Goal: Use online tool/utility: Utilize a website feature to perform a specific function

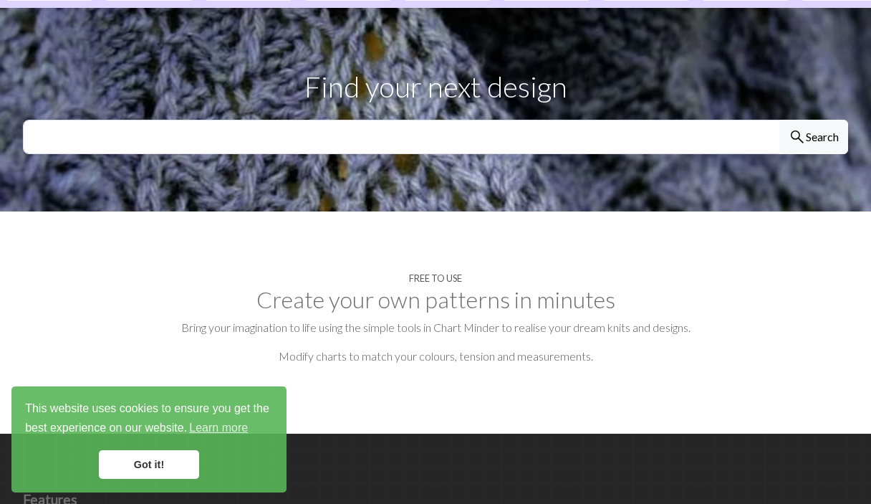
scroll to position [467, 0]
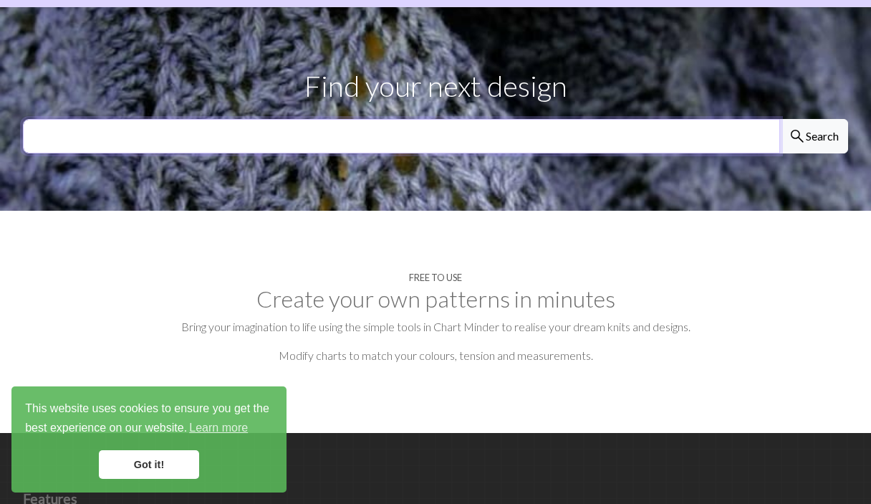
click at [204, 119] on input "text" at bounding box center [401, 136] width 757 height 34
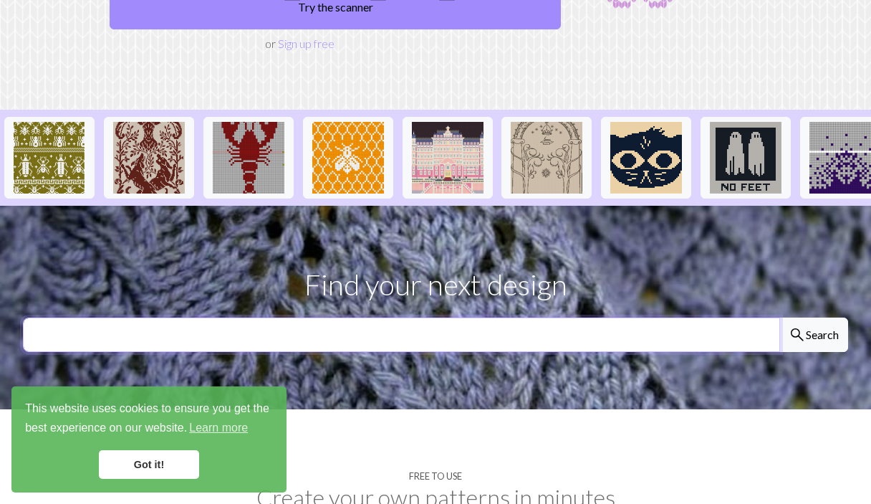
scroll to position [0, 0]
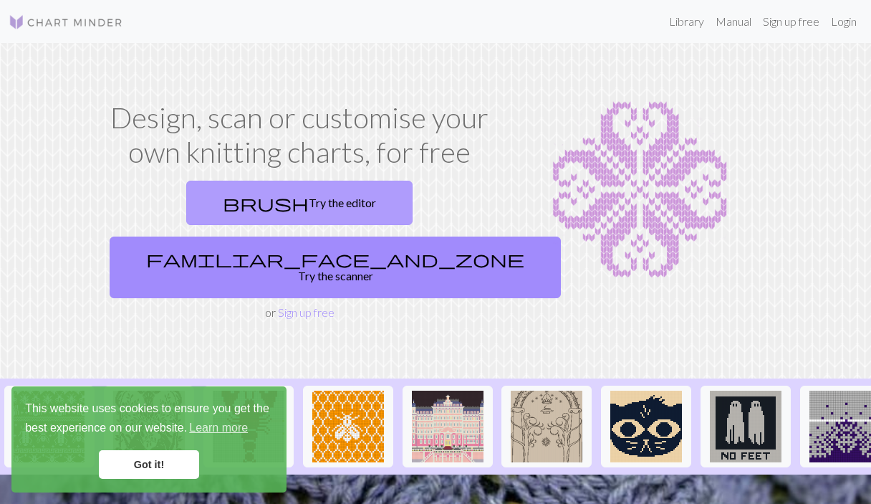
click at [239, 197] on link "brush Try the editor" at bounding box center [299, 203] width 226 height 44
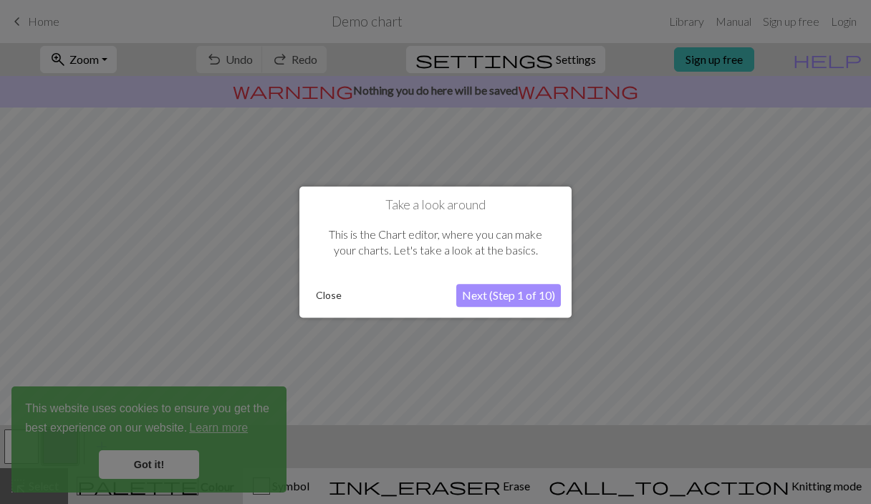
click at [507, 298] on button "Next (Step 1 of 10)" at bounding box center [508, 295] width 105 height 23
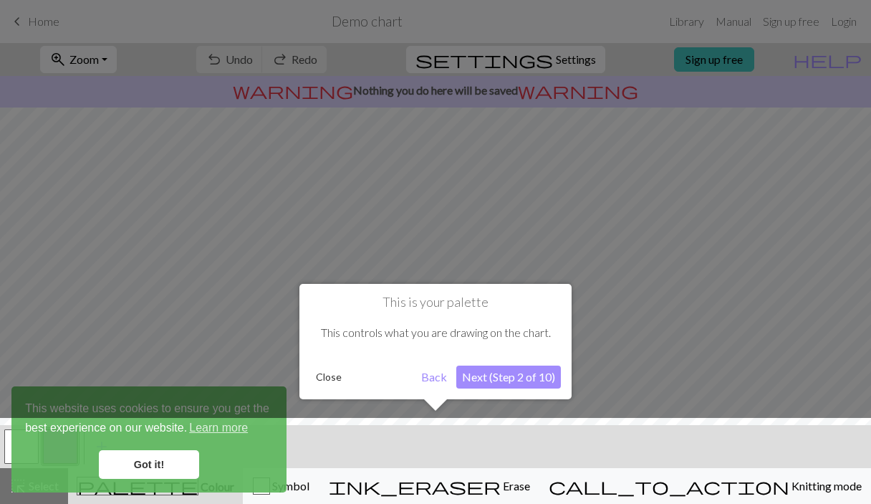
click at [153, 466] on div at bounding box center [436, 464] width 886 height 93
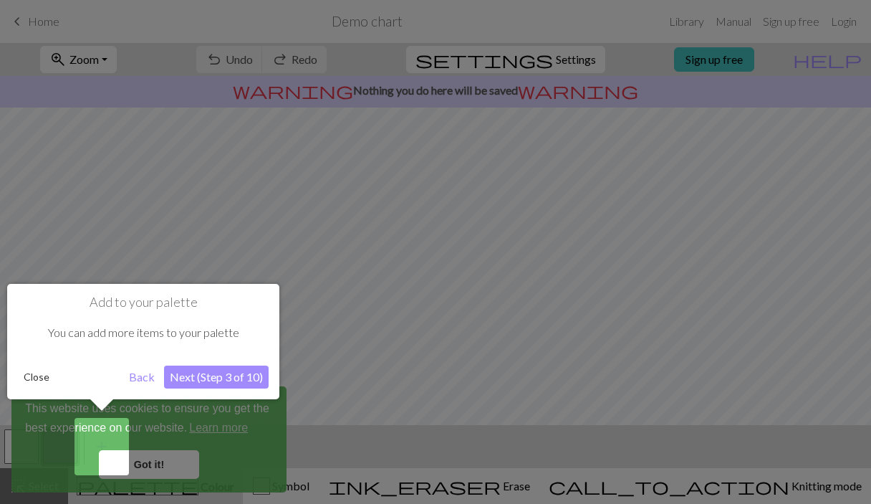
click at [207, 375] on button "Next (Step 3 of 10)" at bounding box center [216, 376] width 105 height 23
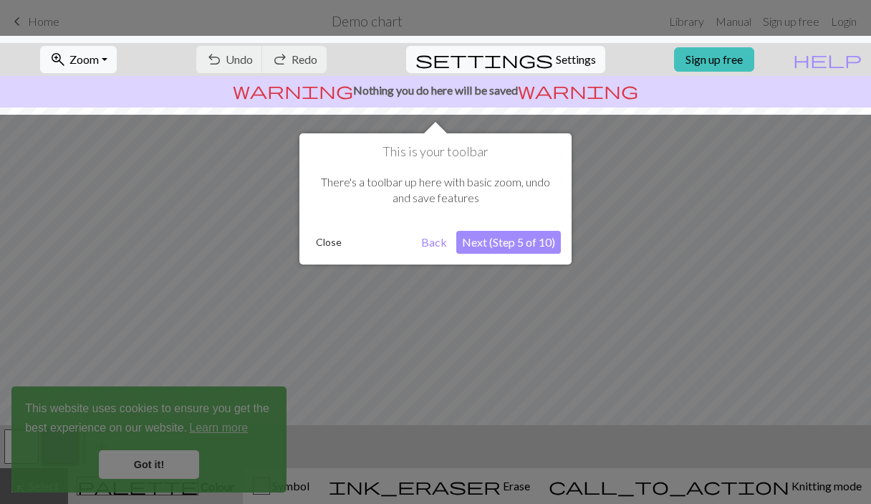
click at [511, 233] on button "Next (Step 5 of 10)" at bounding box center [508, 242] width 105 height 23
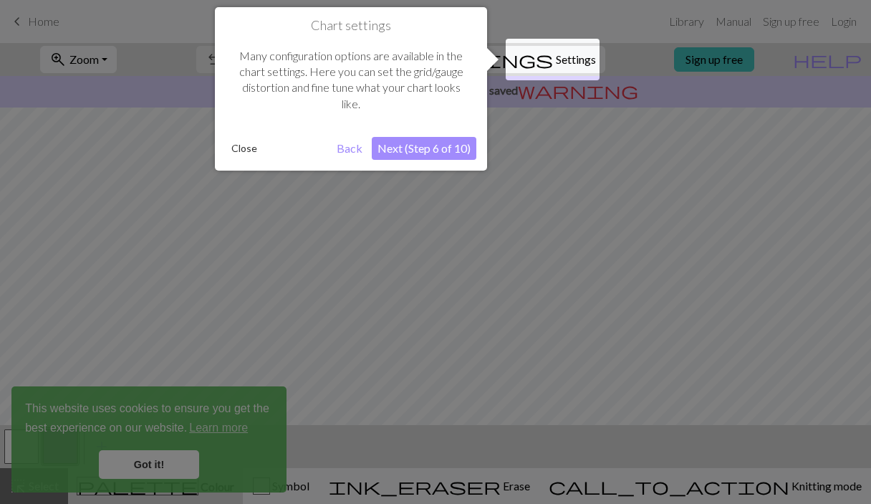
click at [436, 142] on button "Next (Step 6 of 10)" at bounding box center [424, 148] width 105 height 23
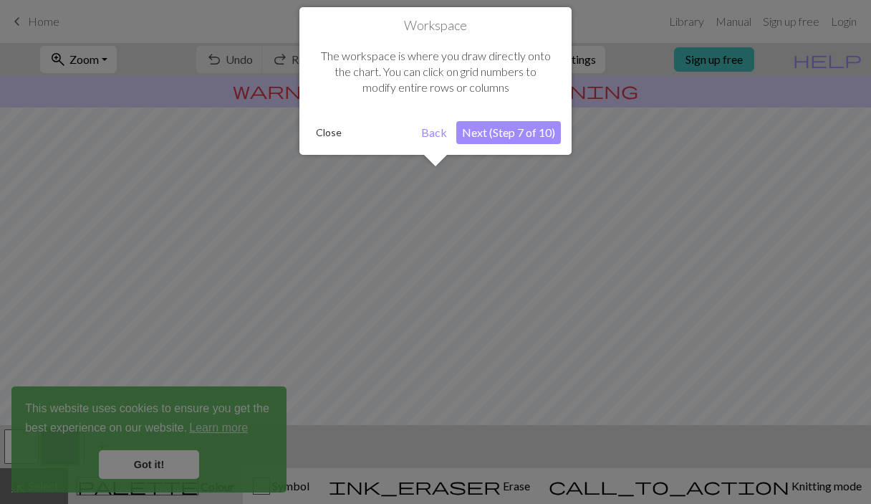
scroll to position [86, 0]
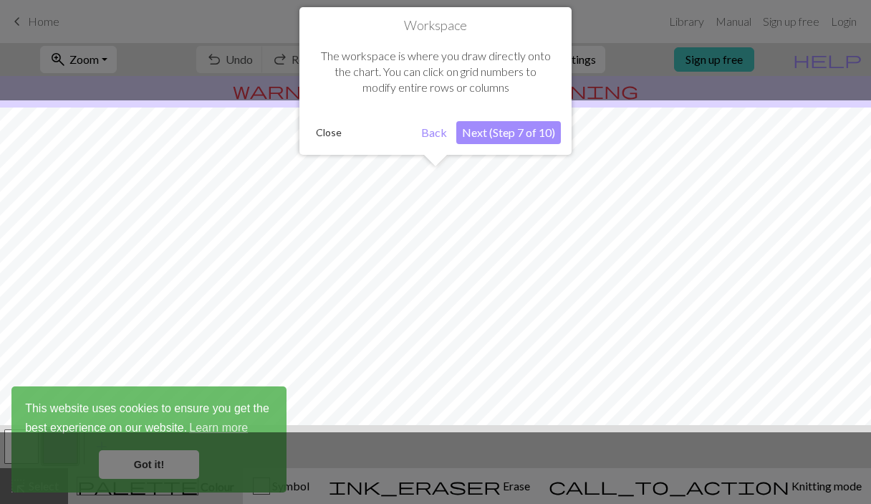
click at [497, 135] on button "Next (Step 7 of 10)" at bounding box center [508, 132] width 105 height 23
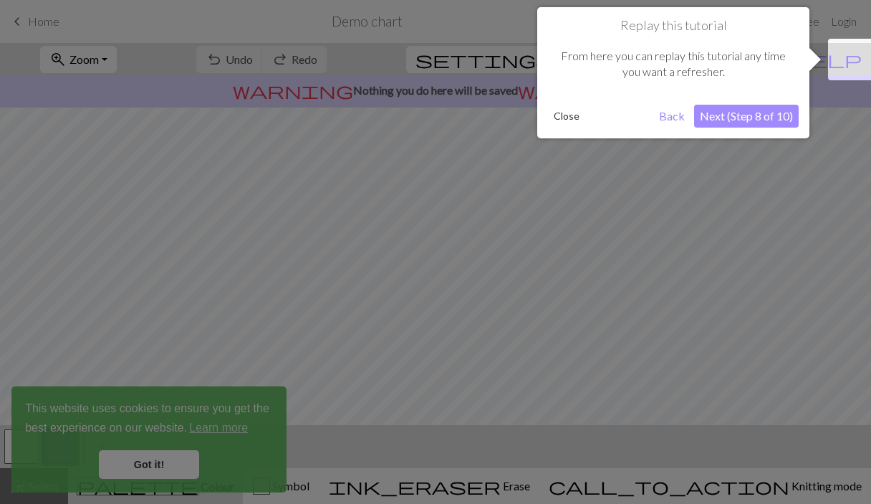
click at [742, 120] on button "Next (Step 8 of 10)" at bounding box center [746, 116] width 105 height 23
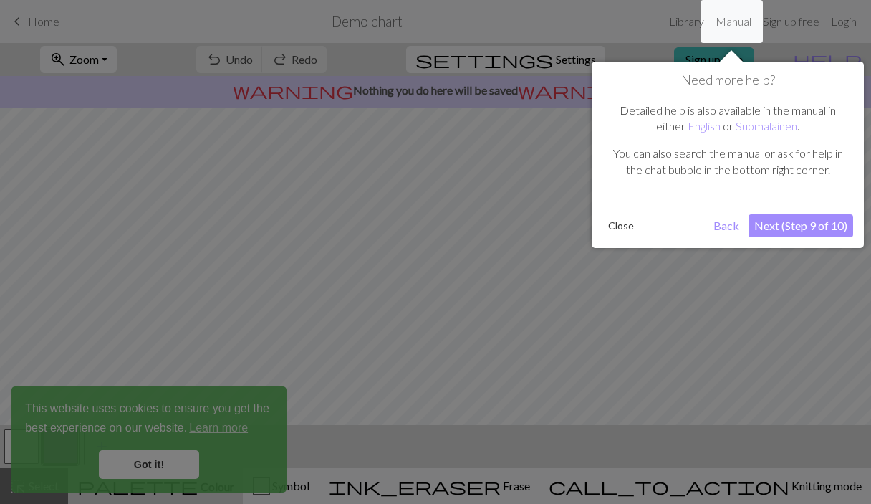
click at [808, 232] on button "Next (Step 9 of 10)" at bounding box center [801, 225] width 105 height 23
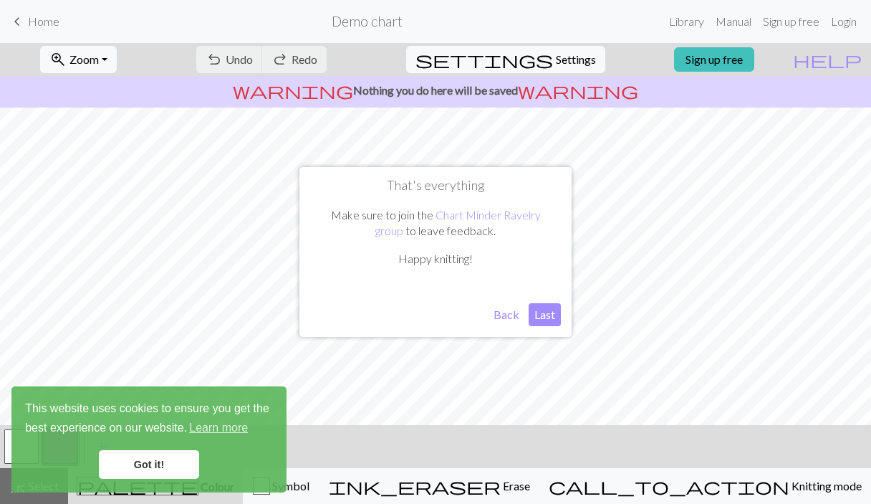
click at [542, 319] on button "Last" at bounding box center [545, 314] width 32 height 23
click at [162, 463] on link "Got it!" at bounding box center [149, 464] width 100 height 29
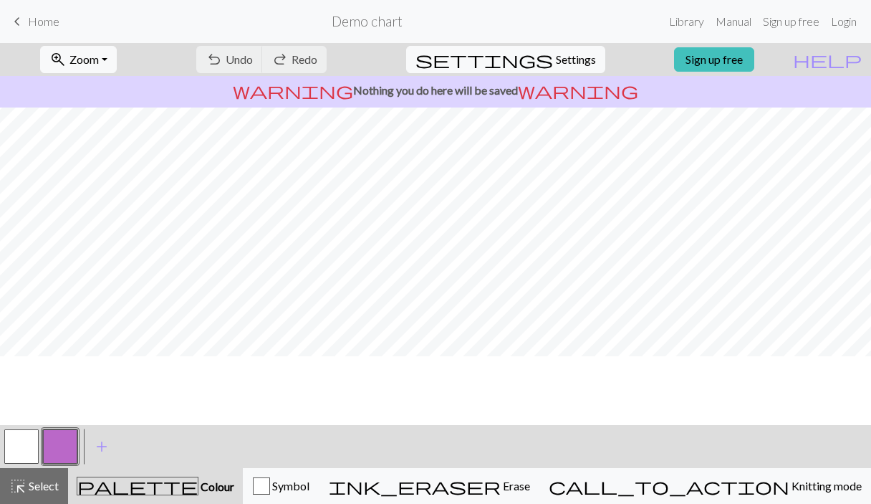
scroll to position [0, 0]
click at [527, 93] on span "warning" at bounding box center [578, 90] width 120 height 20
click at [17, 450] on button "button" at bounding box center [21, 446] width 34 height 34
click at [105, 445] on span "add" at bounding box center [101, 446] width 17 height 20
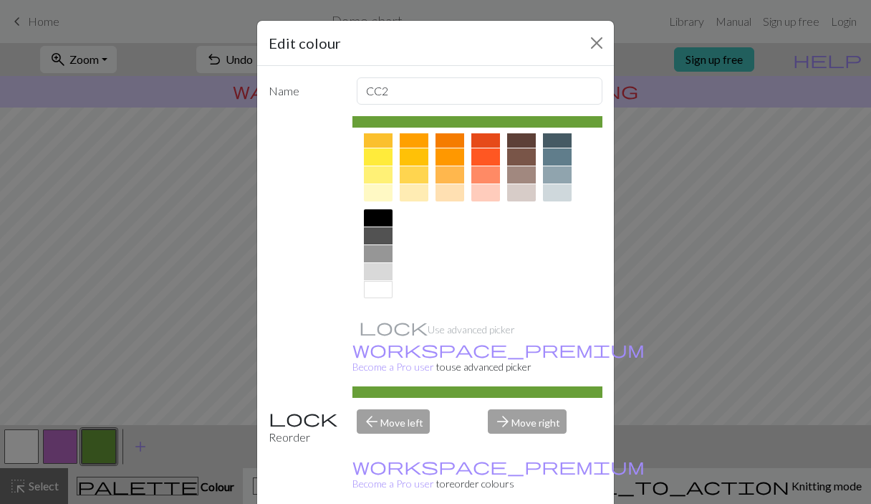
scroll to position [209, 0]
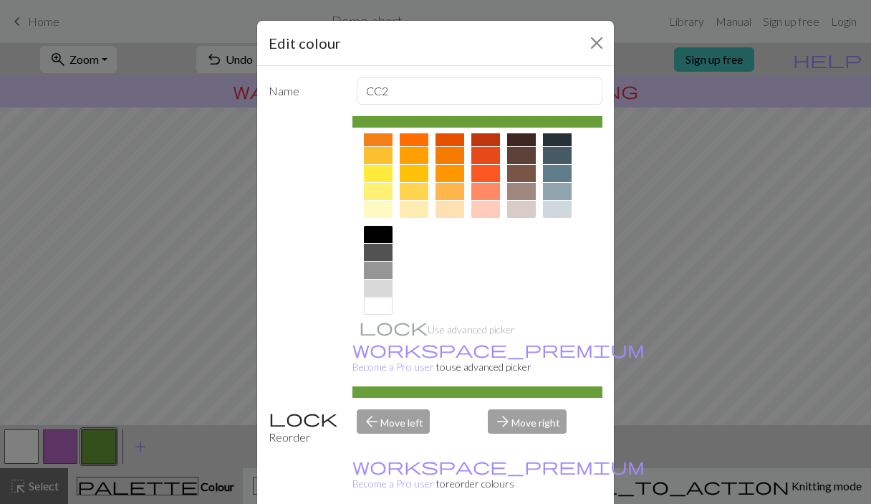
click at [456, 158] on div at bounding box center [450, 155] width 29 height 17
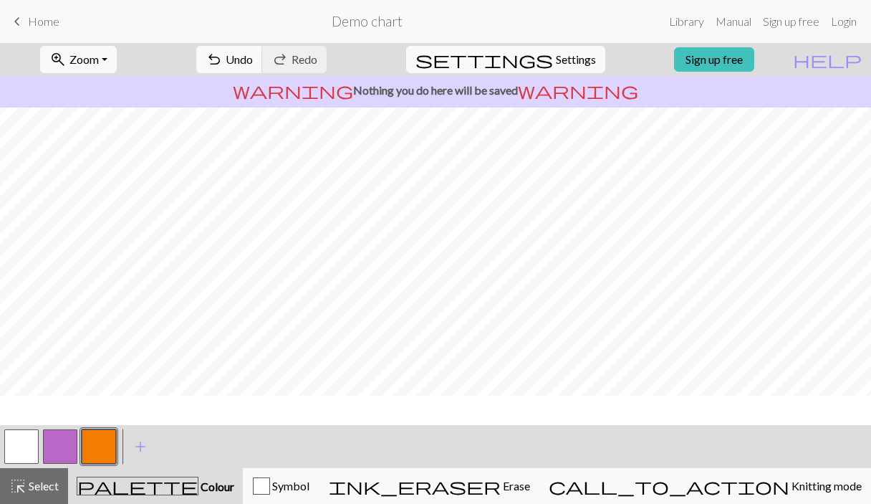
scroll to position [141, 0]
click at [59, 441] on button "button" at bounding box center [60, 446] width 34 height 34
click at [59, 447] on button "button" at bounding box center [60, 446] width 34 height 34
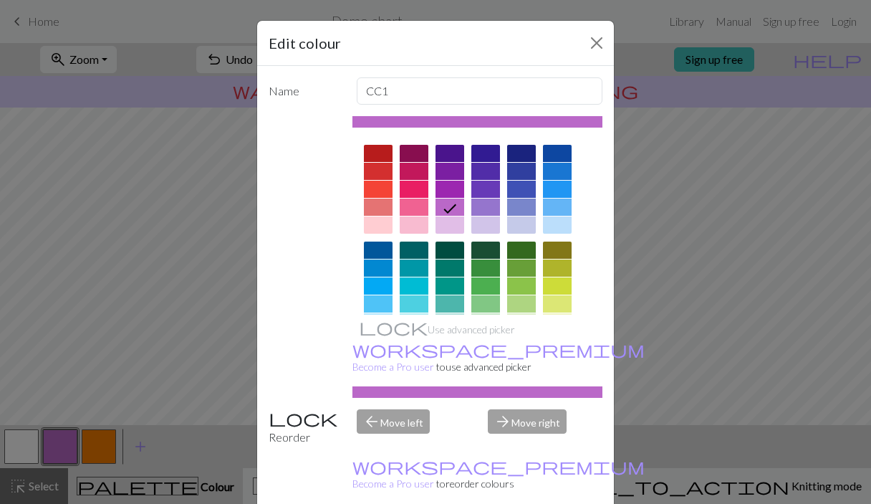
click at [564, 176] on div at bounding box center [557, 171] width 29 height 17
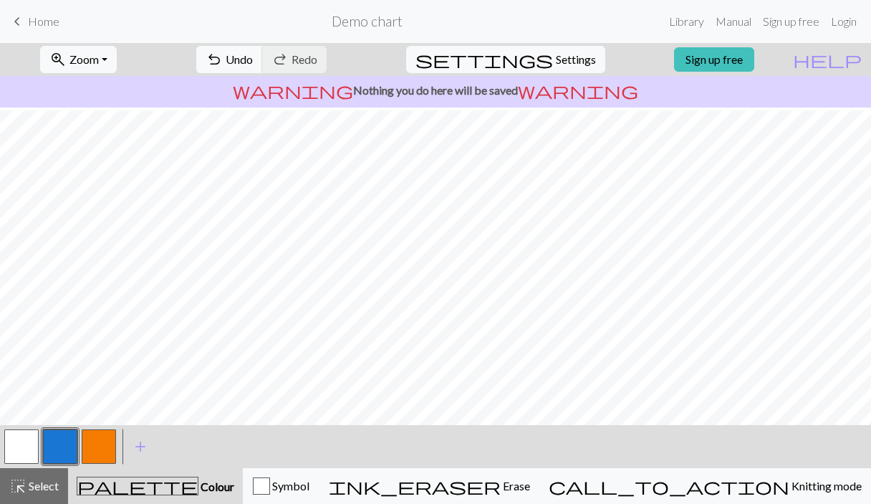
scroll to position [206, 0]
click at [320, 474] on button "Symbol" at bounding box center [281, 486] width 77 height 36
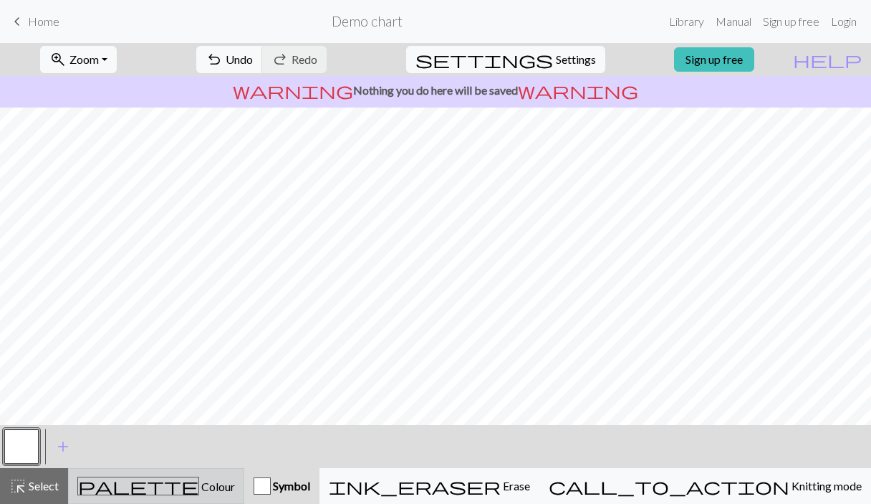
click at [231, 491] on div "palette Colour Colour" at bounding box center [156, 485] width 158 height 19
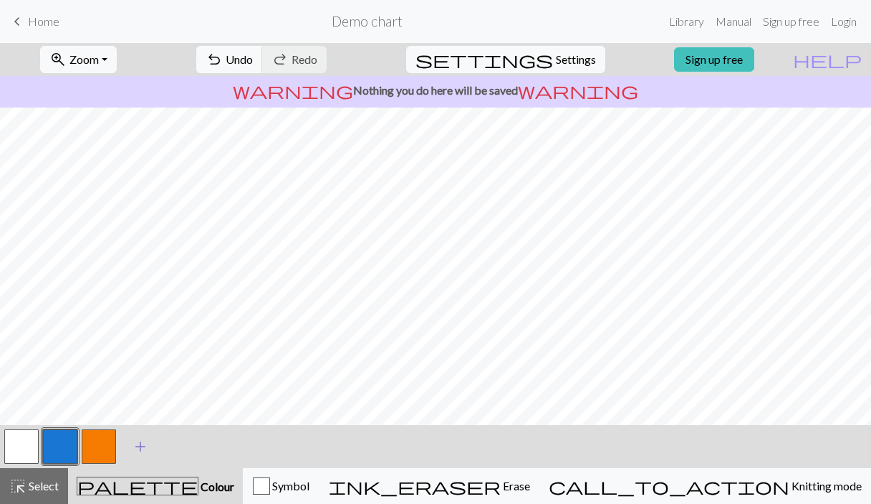
click at [134, 439] on span "add" at bounding box center [140, 446] width 17 height 20
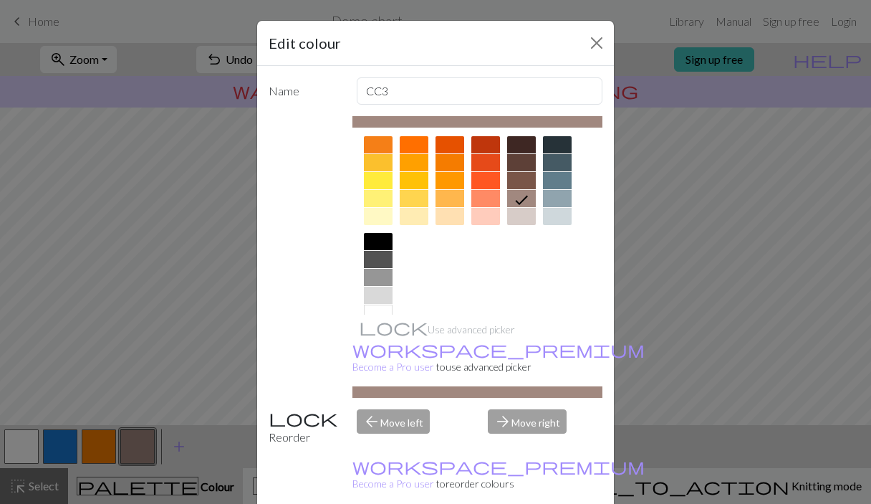
scroll to position [226, 0]
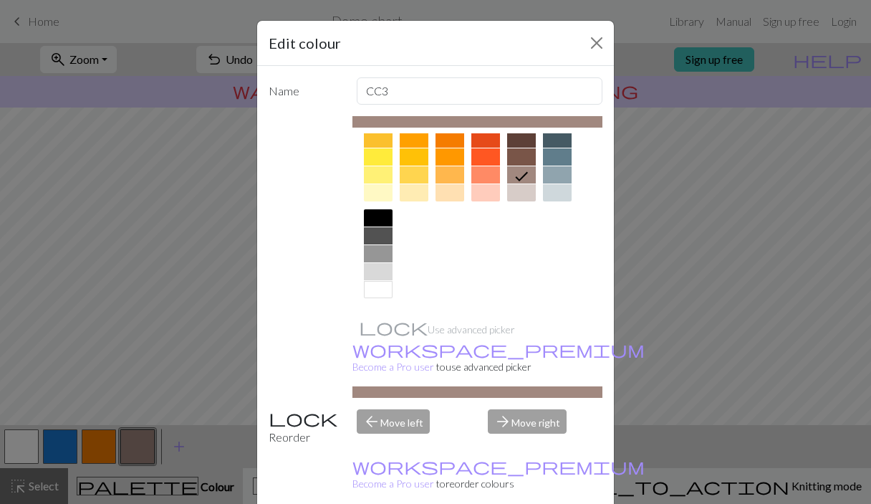
click at [565, 176] on div at bounding box center [557, 174] width 29 height 17
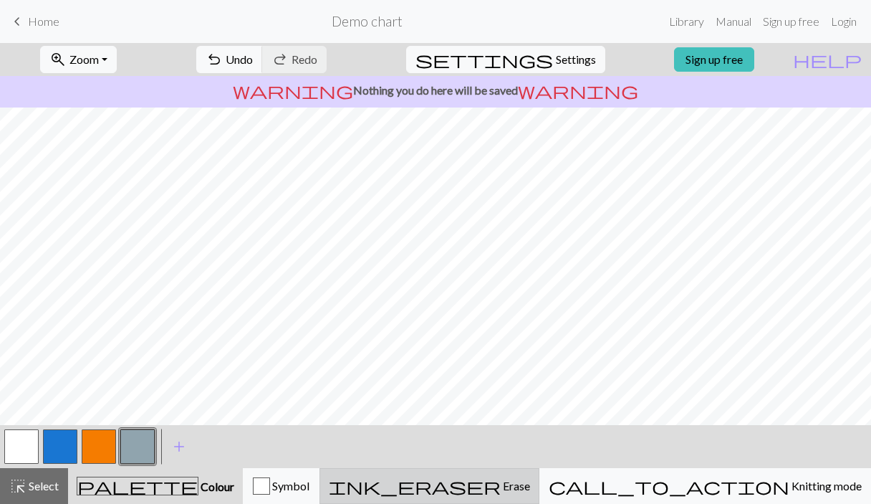
click at [530, 493] on div "ink_eraser Erase Erase" at bounding box center [429, 485] width 201 height 17
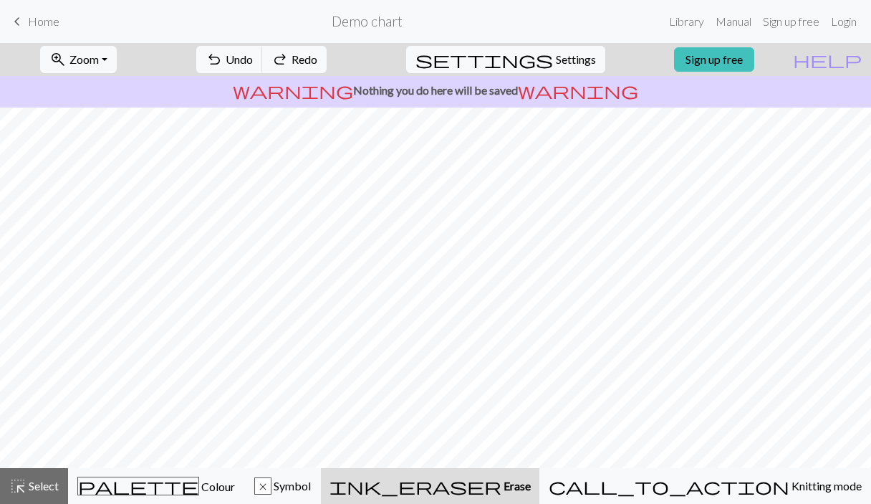
scroll to position [163, 0]
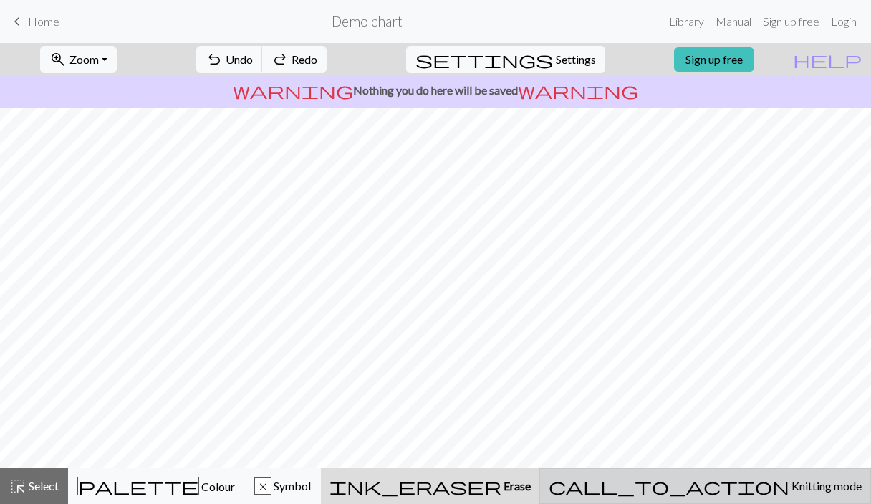
click at [807, 477] on div "call_to_action Knitting mode Knitting mode" at bounding box center [705, 485] width 313 height 17
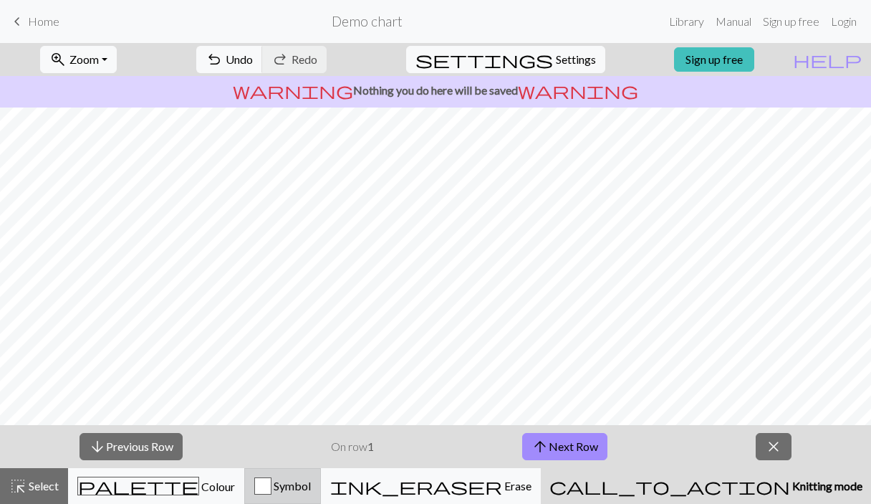
click at [311, 489] on span "Symbol" at bounding box center [291, 486] width 39 height 14
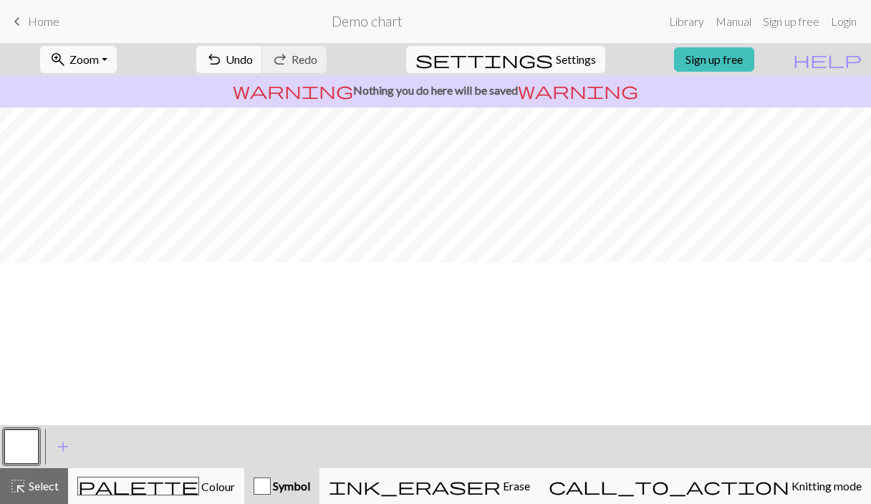
scroll to position [0, 0]
click at [562, 52] on span "Settings" at bounding box center [576, 59] width 40 height 17
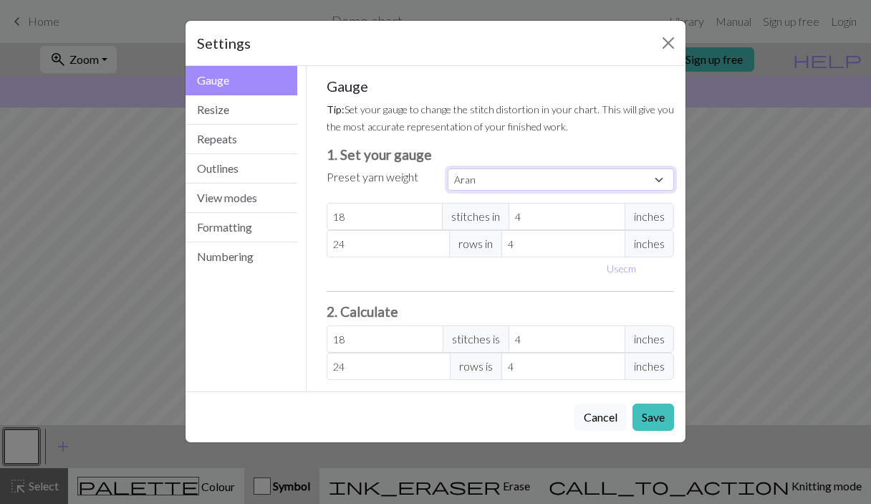
click at [658, 179] on select "Custom Square Lace Light Fingering Fingering Sport Double knit Worsted Aran Bul…" at bounding box center [561, 179] width 226 height 22
select select "dk"
type input "22"
type input "30"
type input "22"
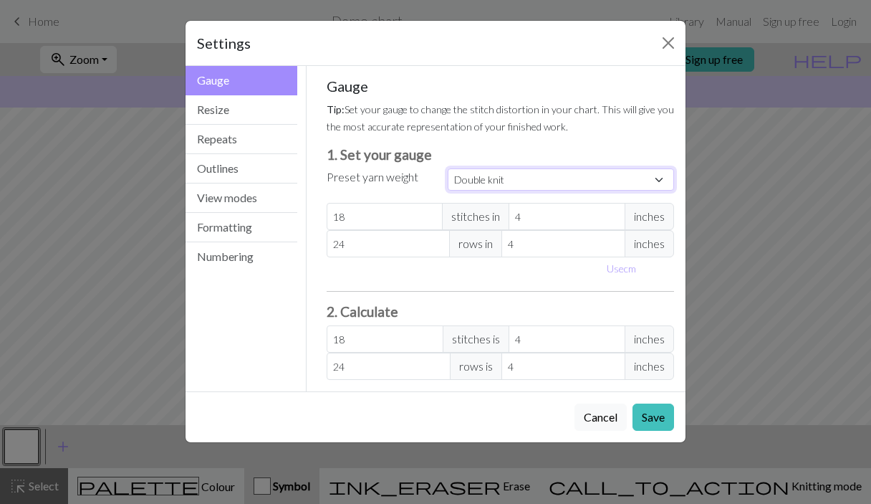
type input "30"
click at [665, 418] on button "Save" at bounding box center [654, 416] width 42 height 27
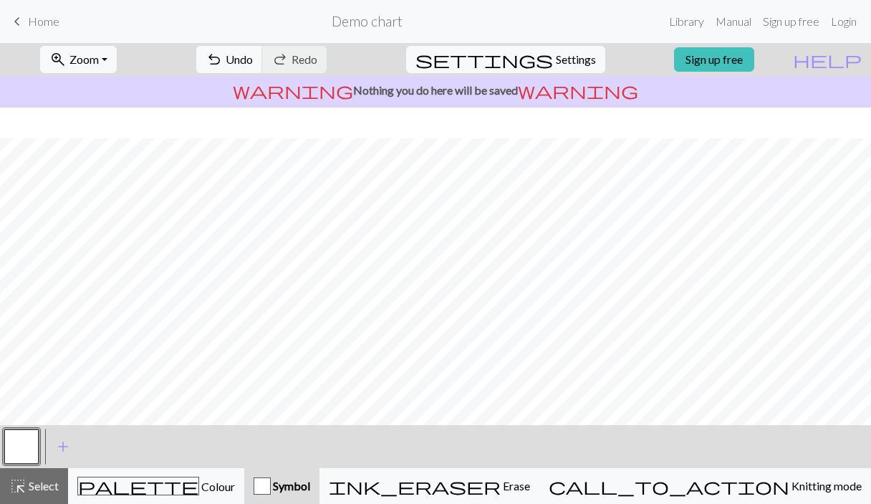
scroll to position [206, 0]
